Goal: Task Accomplishment & Management: Use online tool/utility

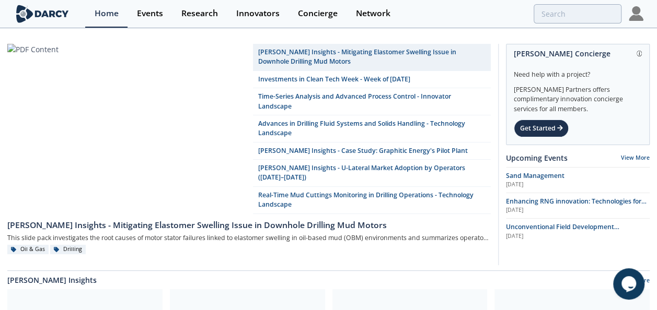
click at [641, 19] on img at bounding box center [636, 13] width 15 height 15
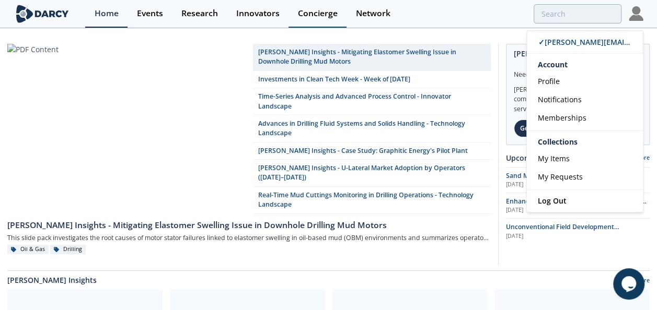
click at [332, 13] on div "Concierge" at bounding box center [318, 13] width 40 height 8
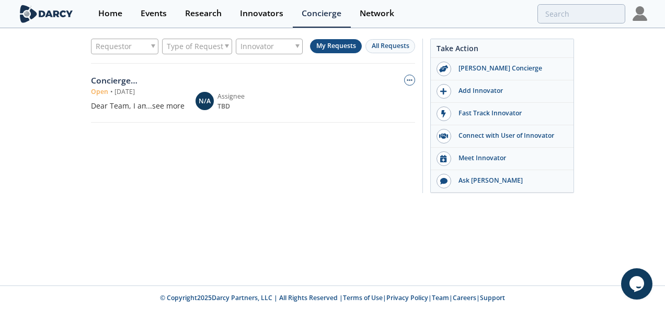
click at [167, 106] on div "...see more" at bounding box center [165, 105] width 39 height 11
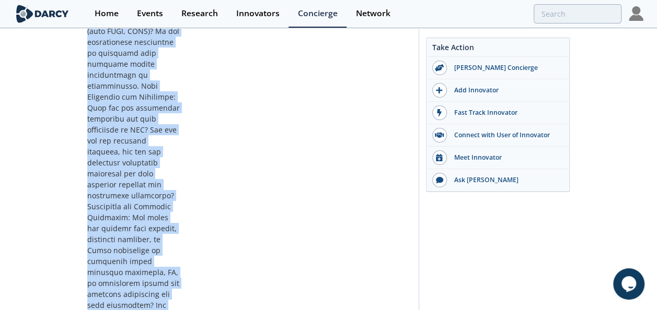
scroll to position [831, 0]
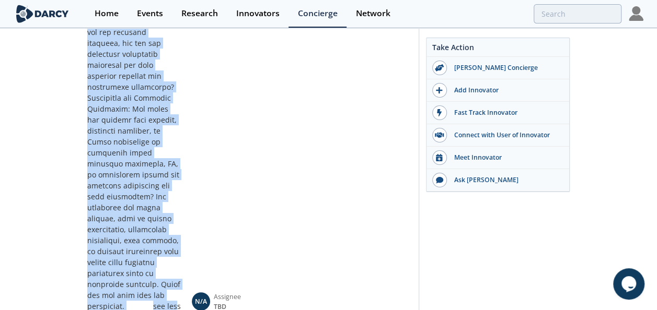
drag, startPoint x: 88, startPoint y: 107, endPoint x: 176, endPoint y: 256, distance: 173.0
click at [170, 295] on div "see less" at bounding box center [167, 306] width 28 height 11
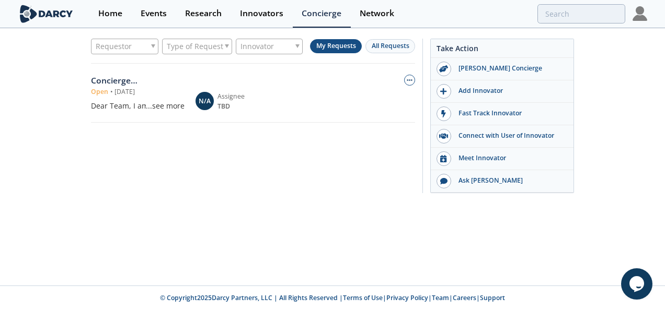
click at [175, 100] on div "...see more" at bounding box center [165, 105] width 39 height 11
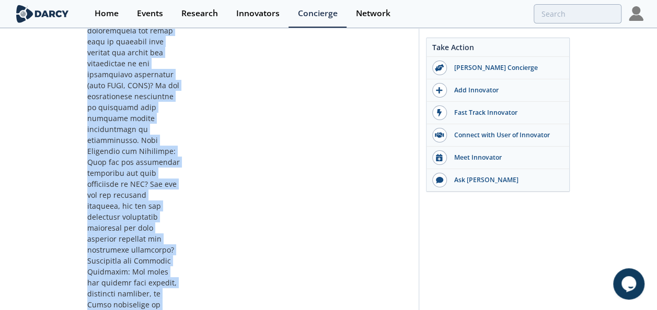
scroll to position [831, 0]
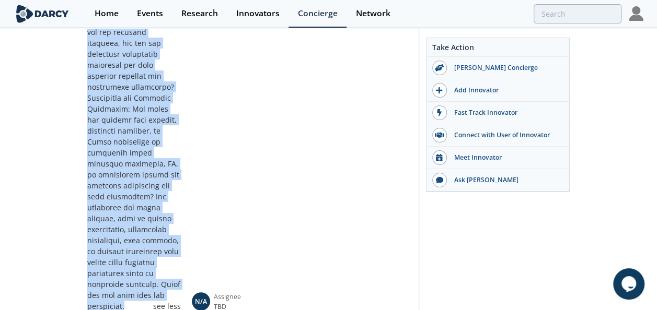
drag, startPoint x: 89, startPoint y: 108, endPoint x: 134, endPoint y: 254, distance: 153.5
copy div "Dear Team, I am leading a market research initiative for Eneva and my focus is …"
